Goal: Information Seeking & Learning: Learn about a topic

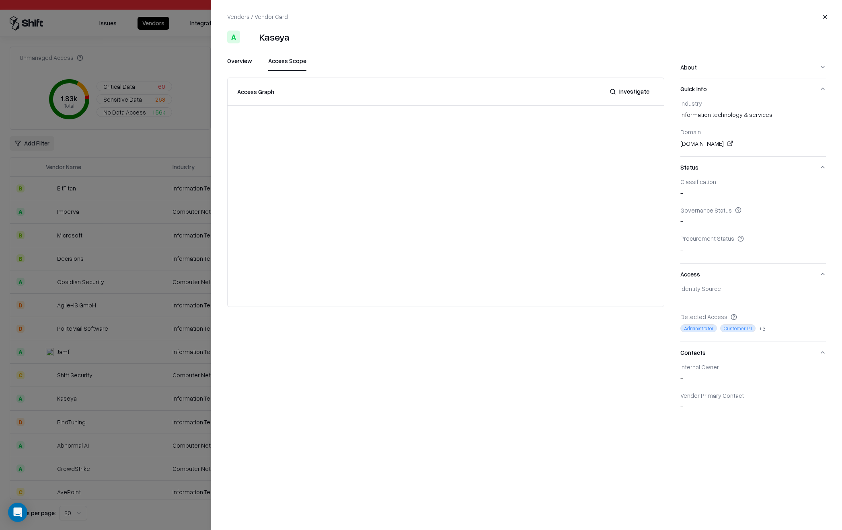
click at [286, 62] on button "Access Scope" at bounding box center [287, 64] width 38 height 14
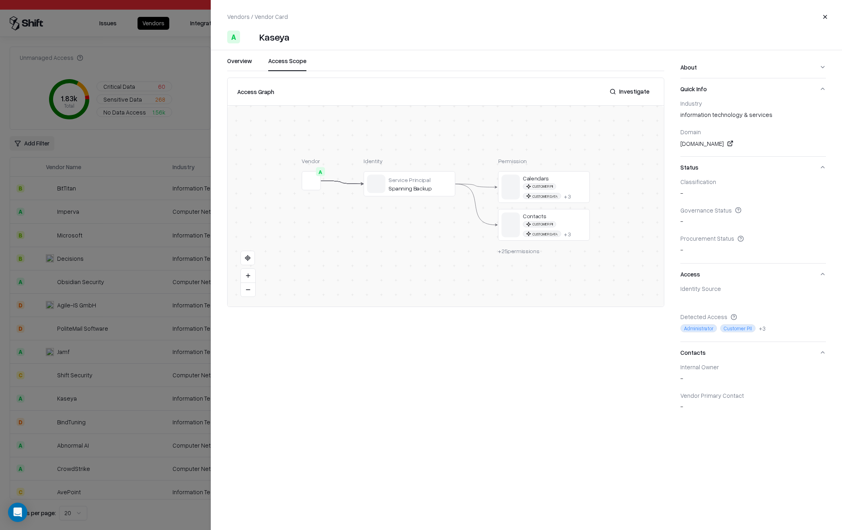
click at [711, 58] on button "About" at bounding box center [753, 67] width 146 height 21
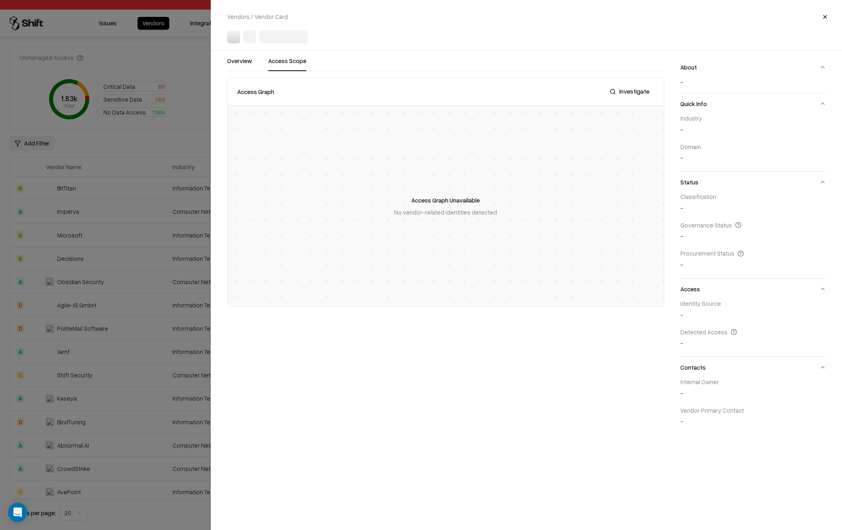
click at [101, 109] on div at bounding box center [421, 265] width 842 height 530
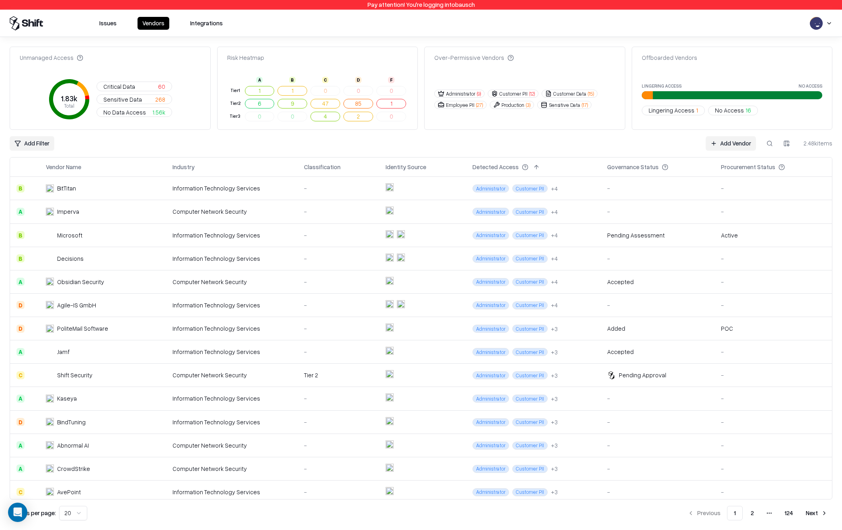
click at [226, 274] on td "Computer Network Security" at bounding box center [231, 281] width 131 height 23
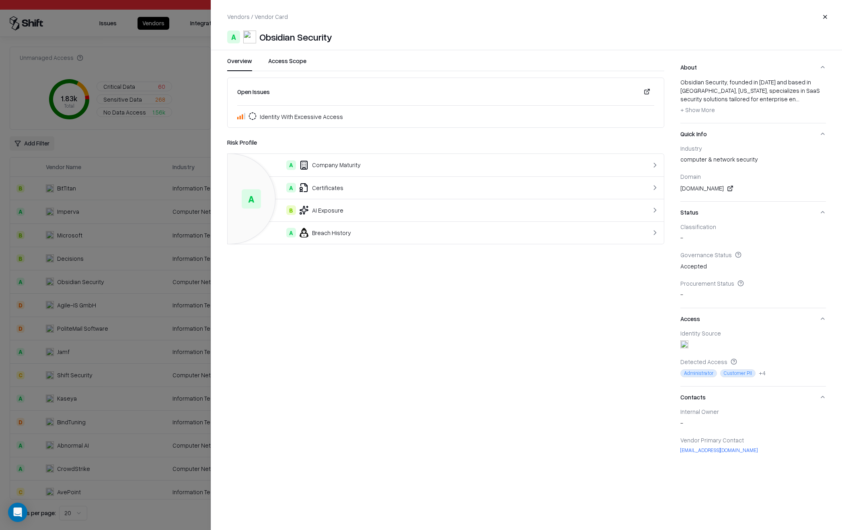
click at [698, 115] on button "- Show Less + Show More" at bounding box center [697, 110] width 35 height 13
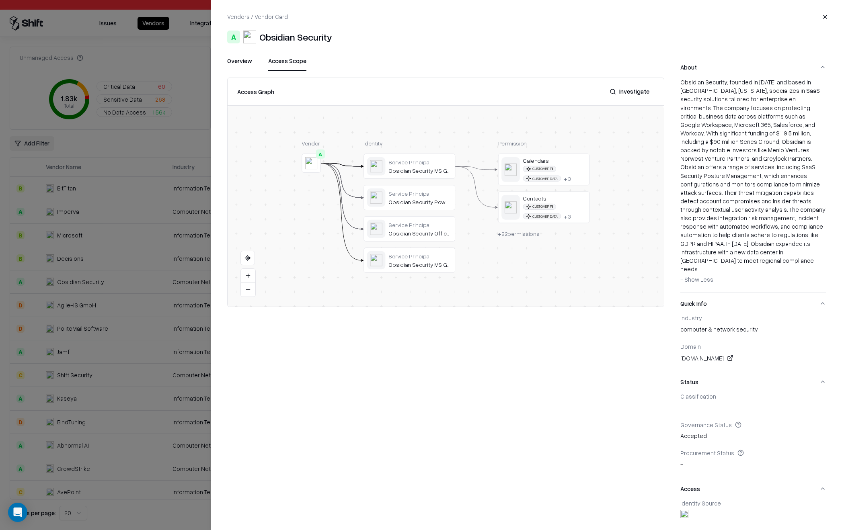
click at [289, 62] on button "Access Scope" at bounding box center [287, 64] width 38 height 14
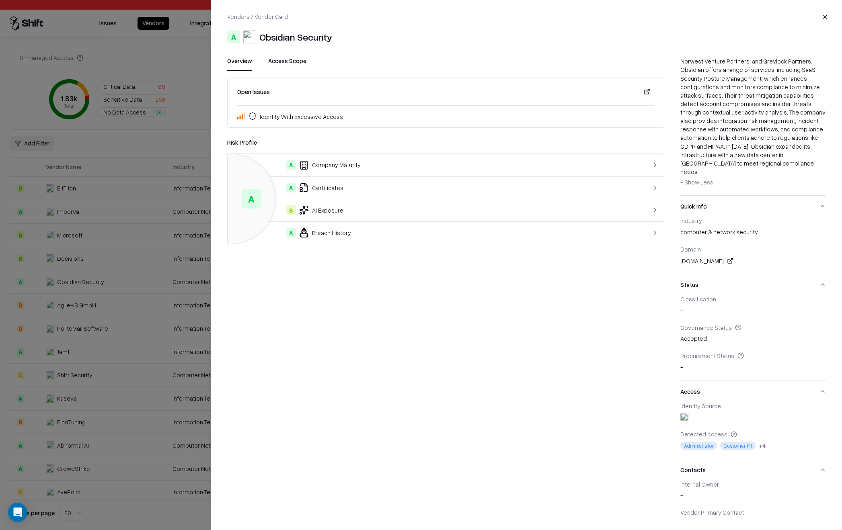
click at [240, 60] on button "Overview" at bounding box center [239, 64] width 25 height 14
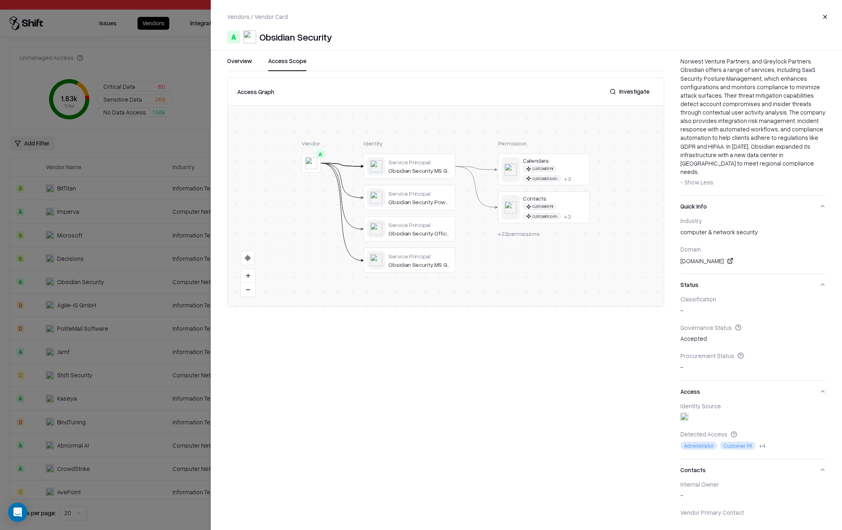
click at [286, 64] on button "Access Scope" at bounding box center [287, 64] width 38 height 14
click at [230, 60] on button "Overview" at bounding box center [239, 64] width 25 height 14
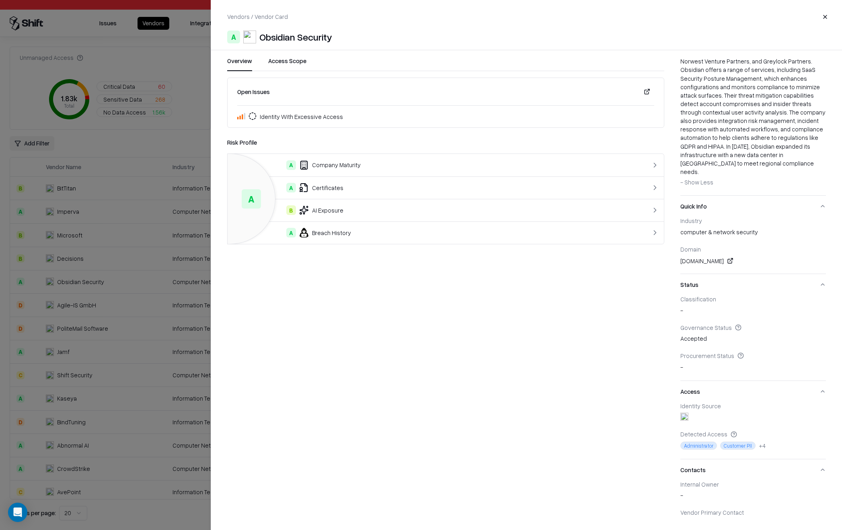
click at [291, 60] on button "Access Scope" at bounding box center [287, 64] width 38 height 14
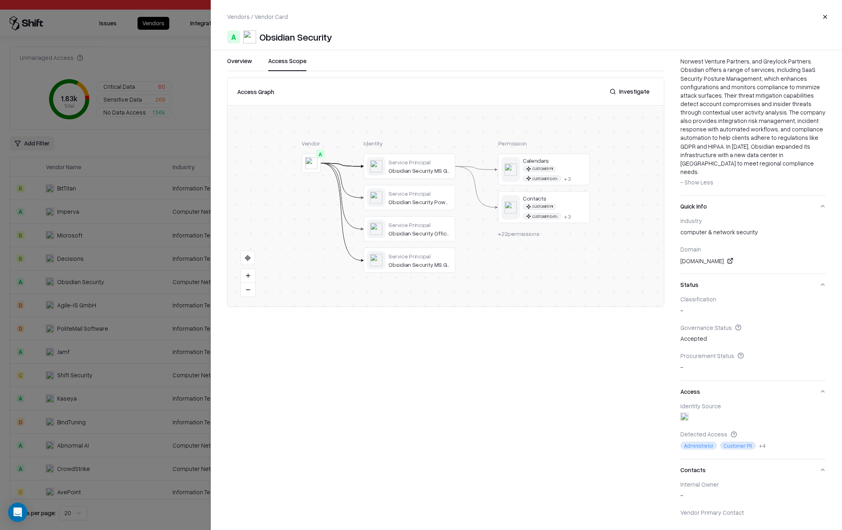
click at [697, 178] on span "- Show Less" at bounding box center [696, 181] width 33 height 7
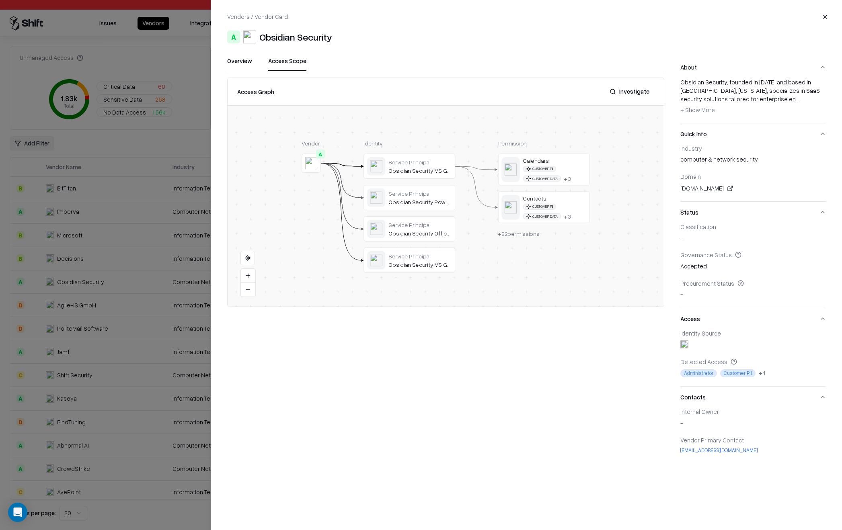
click at [699, 114] on button "- Show Less + Show More" at bounding box center [697, 110] width 35 height 13
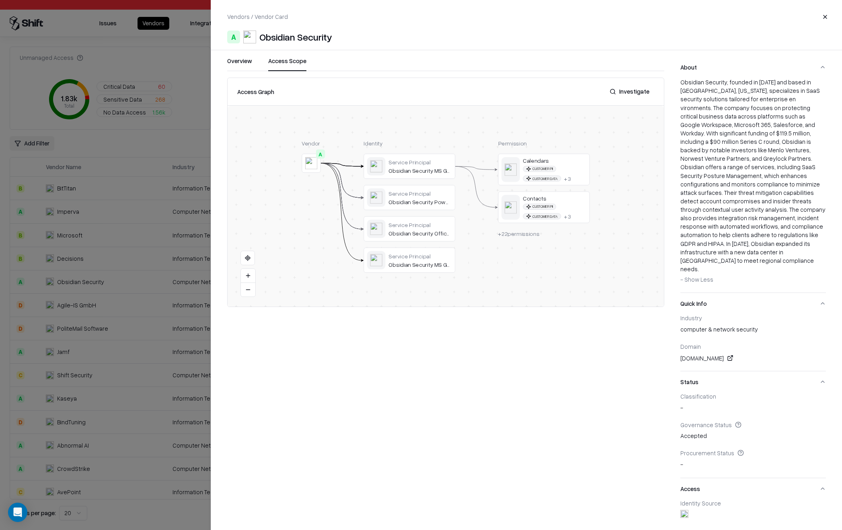
click at [696, 276] on span "- Show Less" at bounding box center [696, 279] width 33 height 7
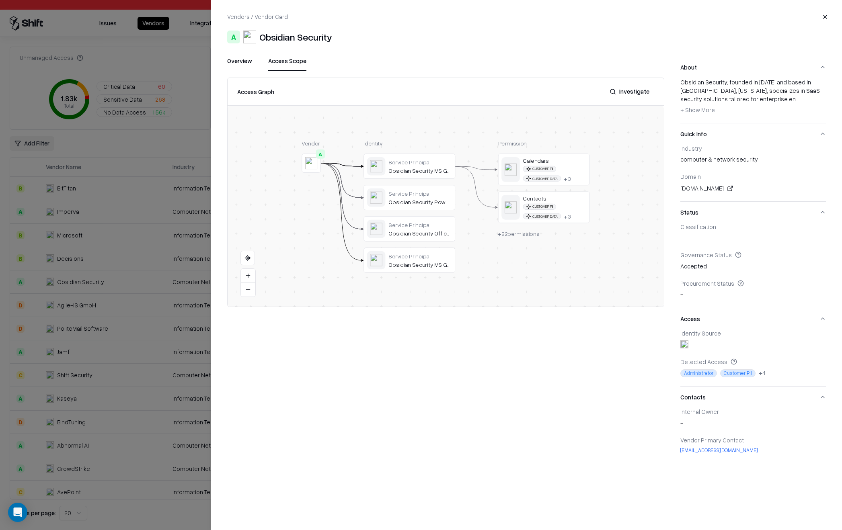
click at [696, 119] on div "Obsidian Security, founded in [DATE] and based in [GEOGRAPHIC_DATA], [US_STATE]…" at bounding box center [753, 100] width 146 height 45
click at [696, 115] on button "- Show Less + Show More" at bounding box center [697, 110] width 35 height 13
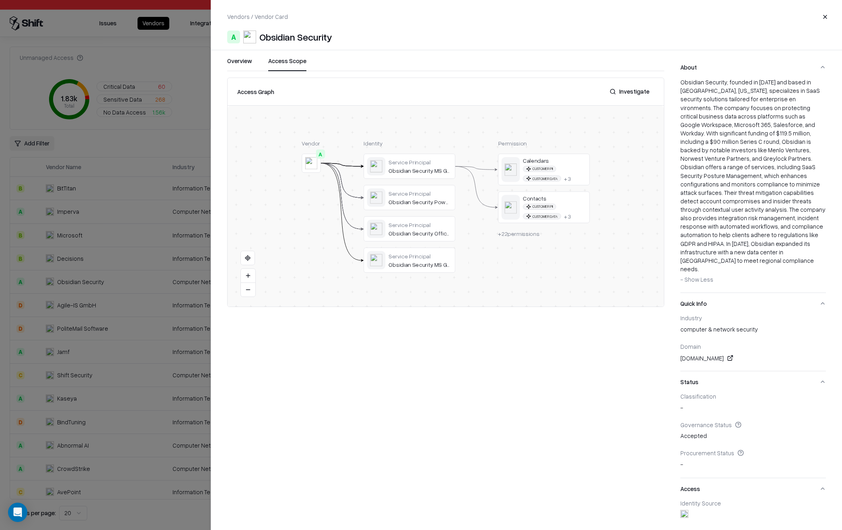
click at [696, 276] on span "- Show Less" at bounding box center [696, 279] width 33 height 7
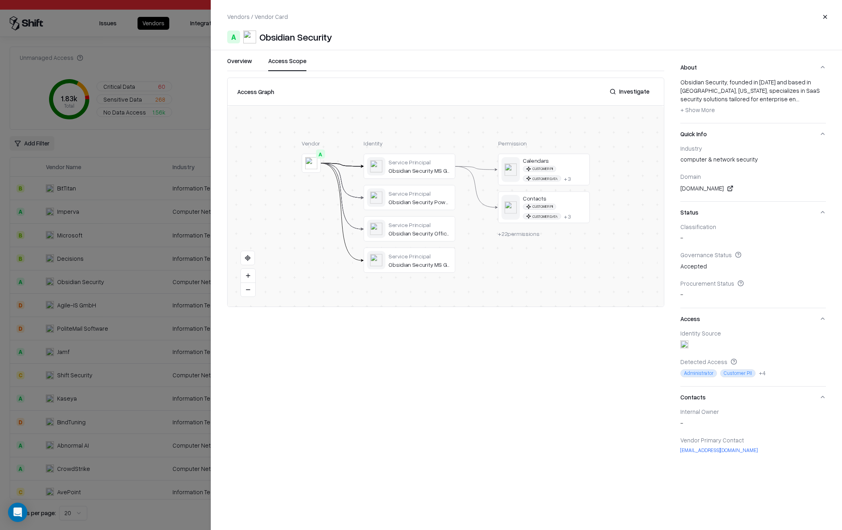
click at [705, 110] on span "+ Show More" at bounding box center [697, 109] width 35 height 7
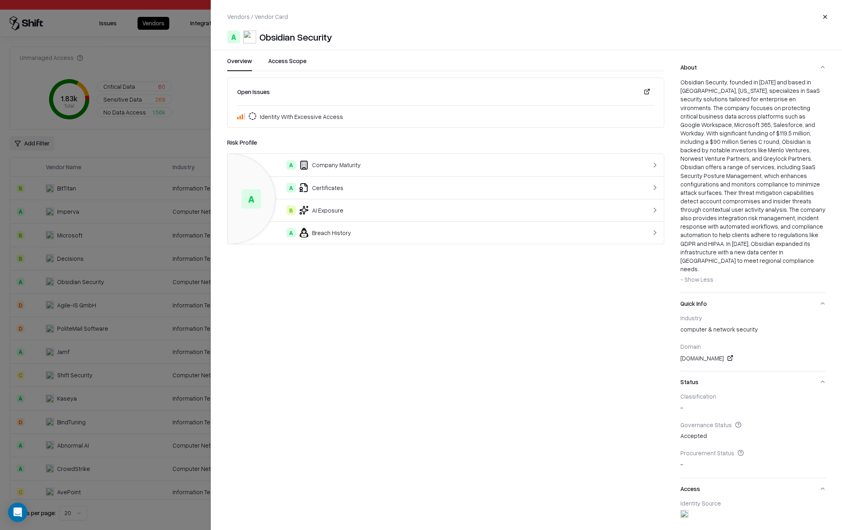
click at [250, 64] on button "Overview" at bounding box center [239, 64] width 25 height 14
click at [292, 64] on button "Access Scope" at bounding box center [287, 64] width 38 height 14
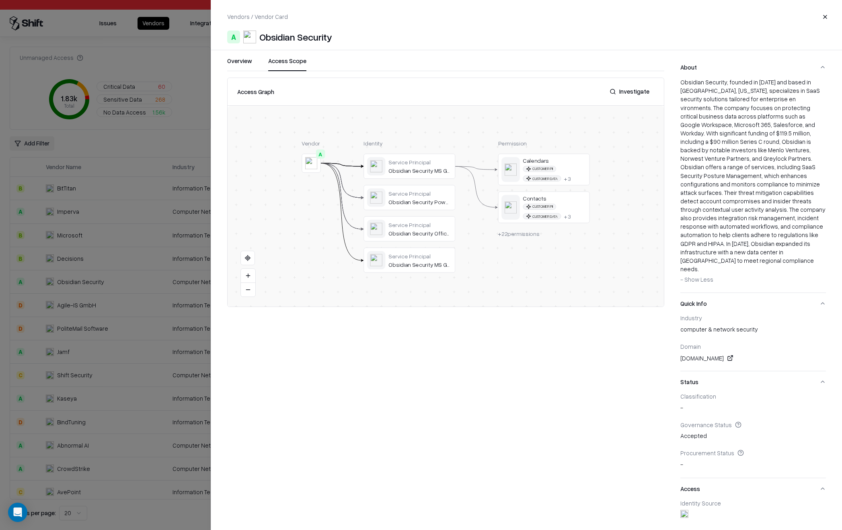
click at [130, 226] on div at bounding box center [421, 265] width 842 height 530
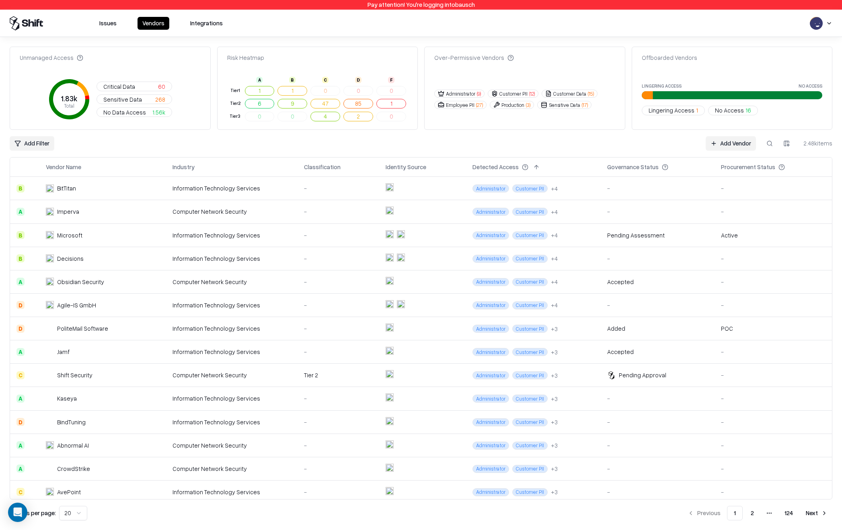
click at [139, 209] on td "Imperva" at bounding box center [102, 211] width 126 height 23
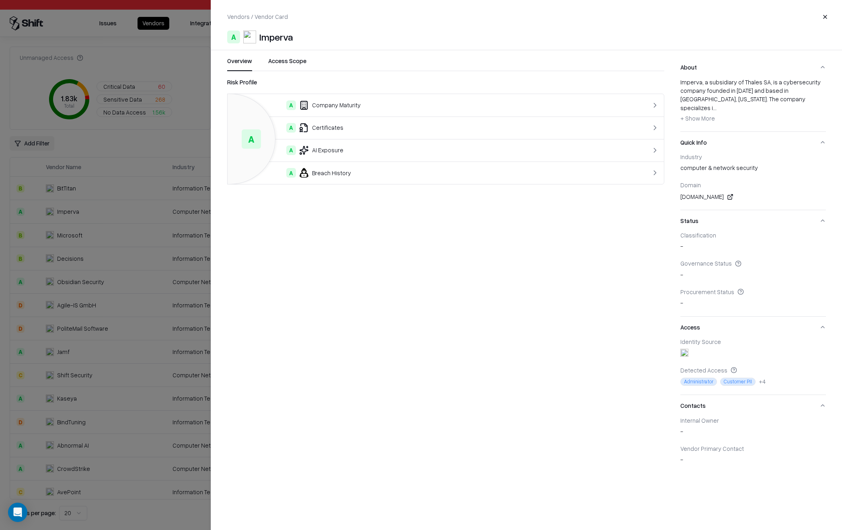
click at [698, 115] on span "+ Show More" at bounding box center [697, 118] width 35 height 7
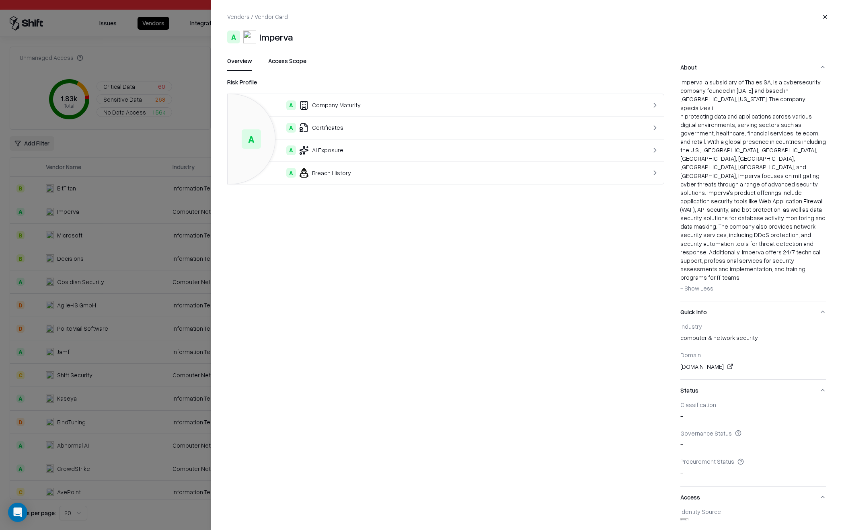
click at [702, 282] on button "- Show Less + Show More" at bounding box center [696, 288] width 33 height 13
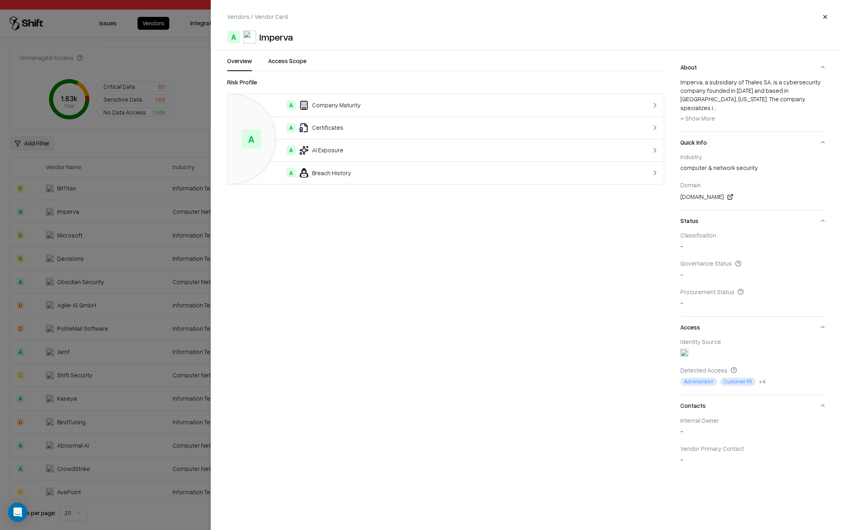
click at [116, 219] on div at bounding box center [421, 265] width 842 height 530
